Goal: Information Seeking & Learning: Learn about a topic

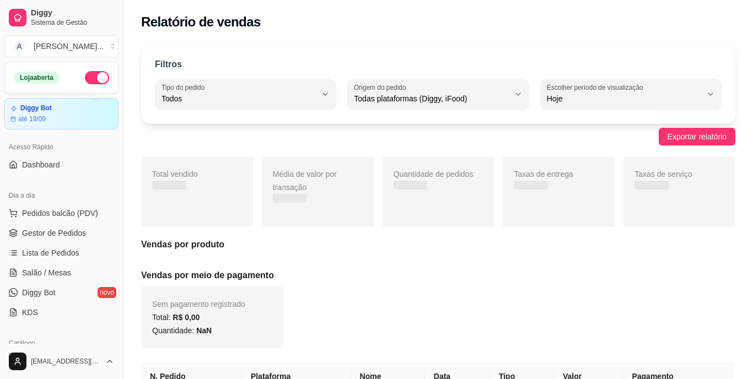
select select "ALL"
select select "0"
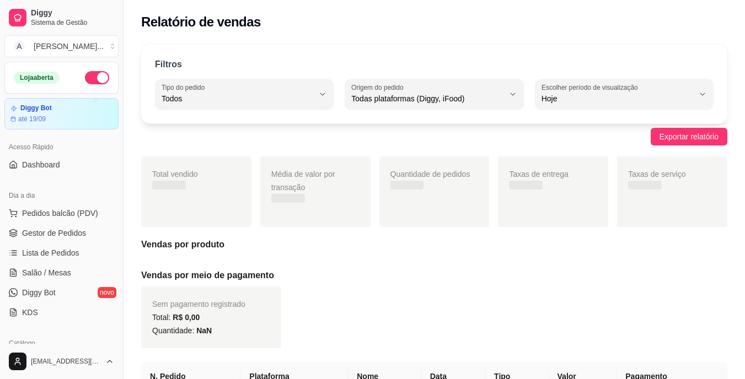
scroll to position [221, 0]
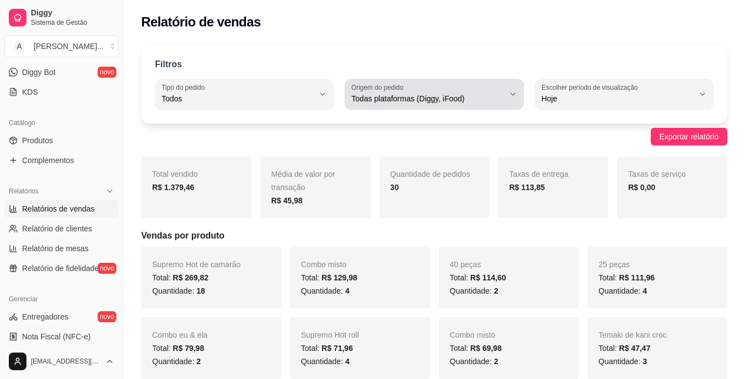
click at [437, 96] on span "Todas plataformas (Diggy, iFood)" at bounding box center [427, 98] width 152 height 11
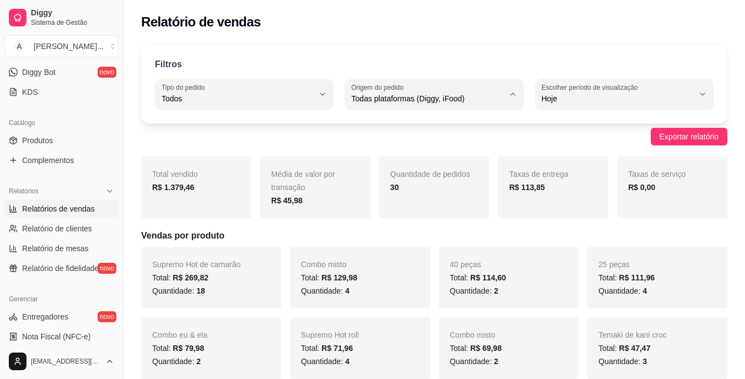
click at [393, 164] on span "iFood" at bounding box center [429, 161] width 144 height 10
type input "IFOOD"
select select "IFOOD"
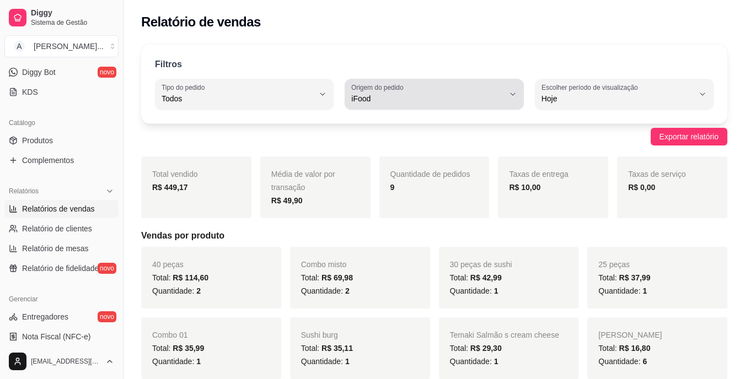
click at [415, 98] on span "iFood" at bounding box center [427, 98] width 152 height 11
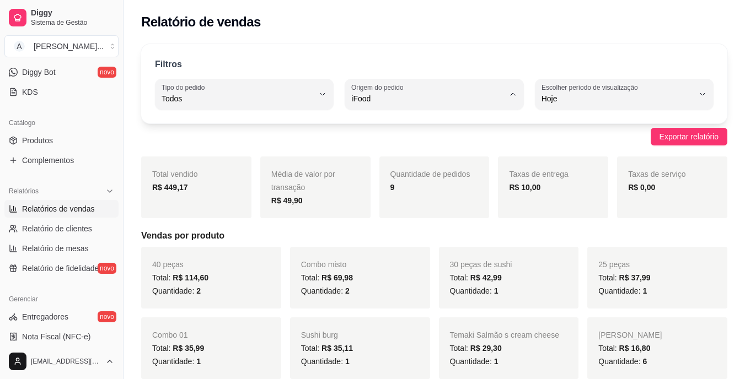
click at [403, 138] on li "Diggy" at bounding box center [433, 143] width 163 height 17
type input "DIGGY"
select select "DIGGY"
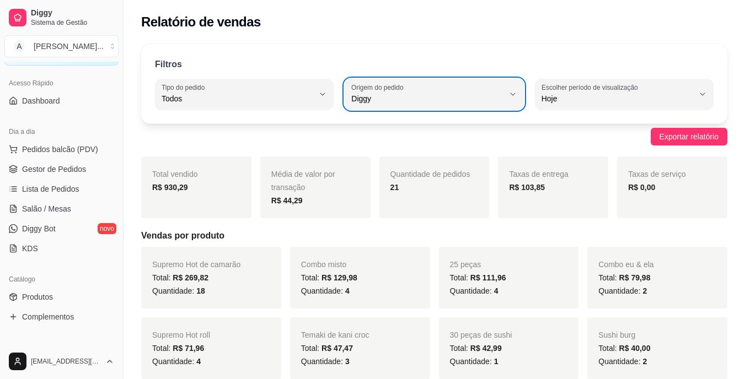
scroll to position [0, 0]
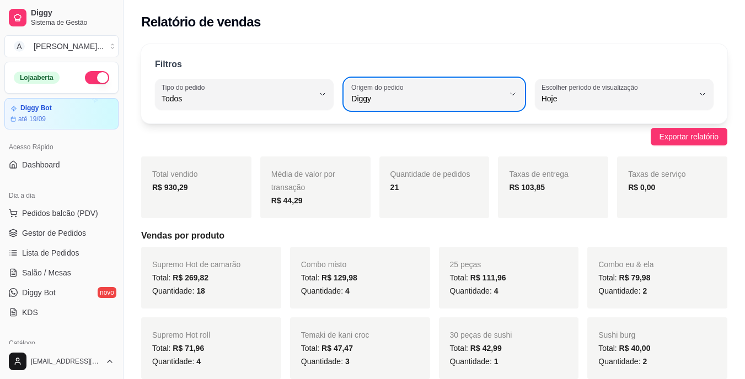
click at [85, 73] on button "button" at bounding box center [97, 77] width 24 height 13
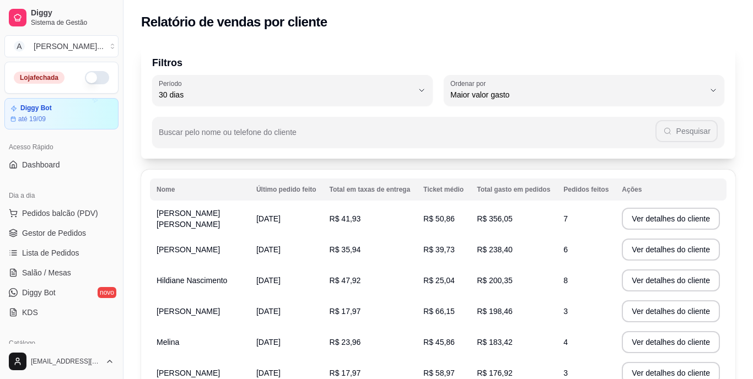
select select "30"
select select "HIGHEST_TOTAL_SPENT_WITH_ORDERS"
drag, startPoint x: 0, startPoint y: 0, endPoint x: 84, endPoint y: 264, distance: 277.2
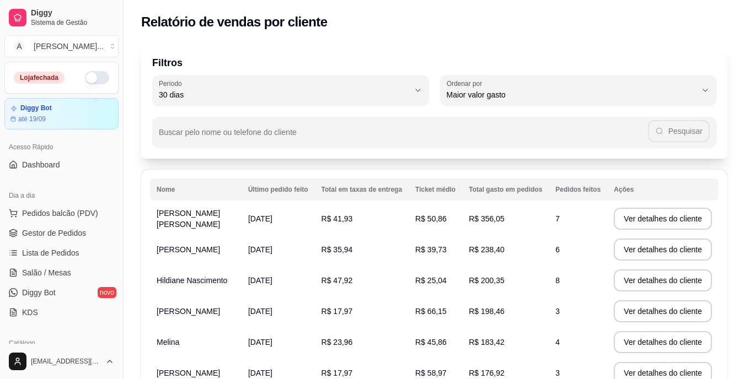
select select "ALL"
select select "0"
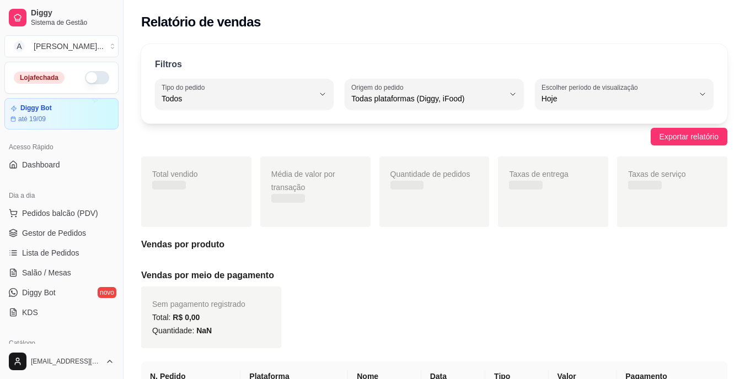
scroll to position [165, 0]
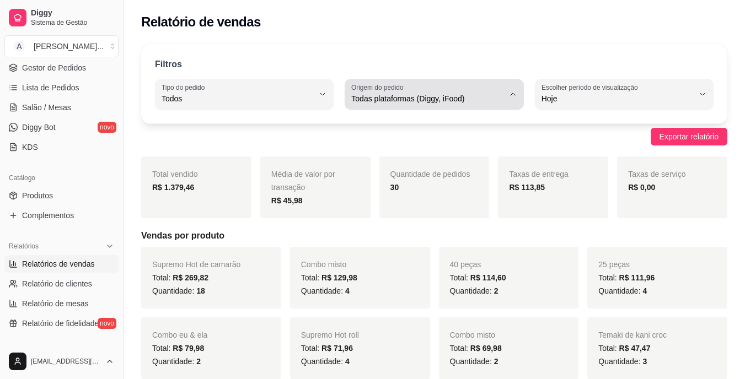
click at [434, 95] on span "Todas plataformas (Diggy, iFood)" at bounding box center [427, 98] width 152 height 11
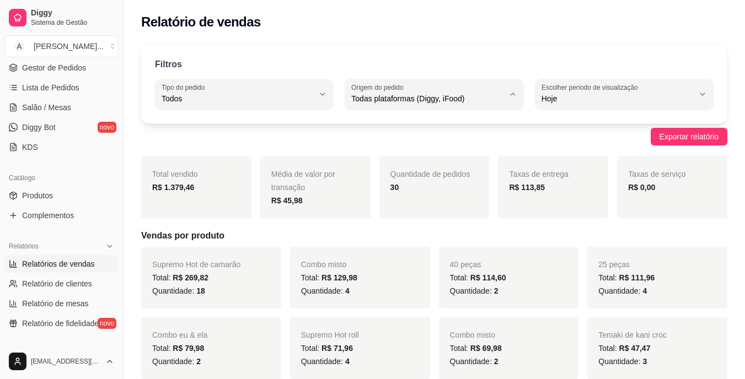
click at [395, 162] on span "iFood" at bounding box center [429, 161] width 144 height 10
type input "IFOOD"
select select "IFOOD"
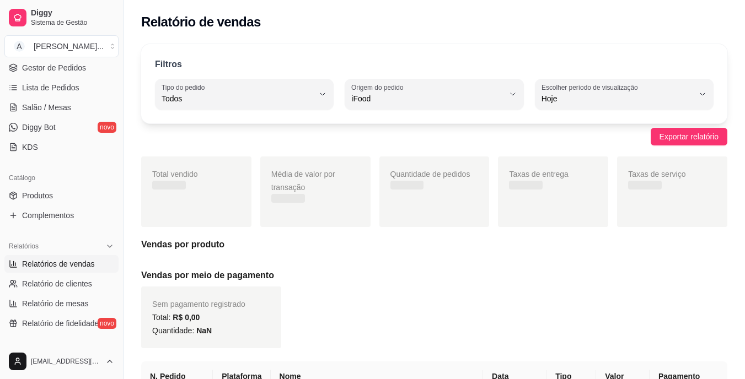
scroll to position [10, 0]
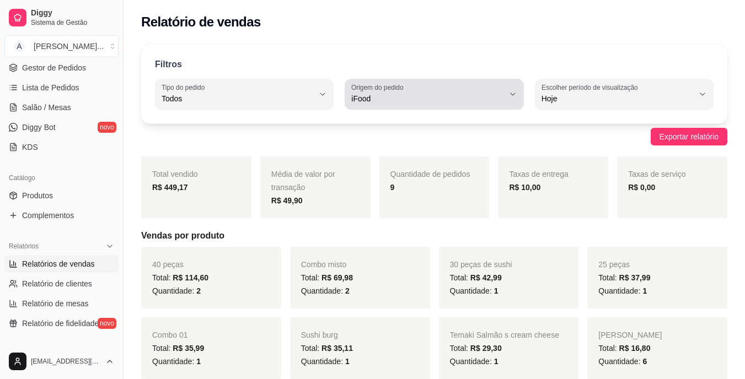
click at [428, 88] on div "iFood" at bounding box center [427, 94] width 152 height 22
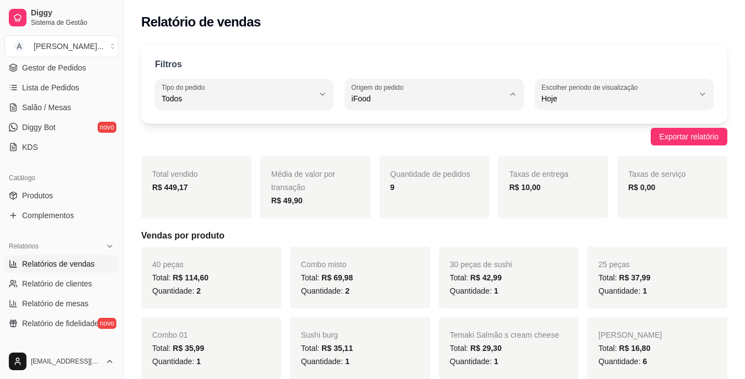
click at [394, 138] on li "Diggy" at bounding box center [433, 143] width 163 height 17
type input "DIGGY"
select select "DIGGY"
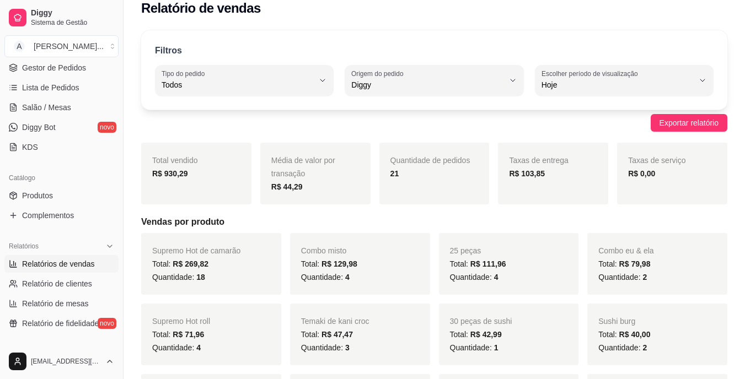
scroll to position [0, 0]
